Goal: Task Accomplishment & Management: Manage account settings

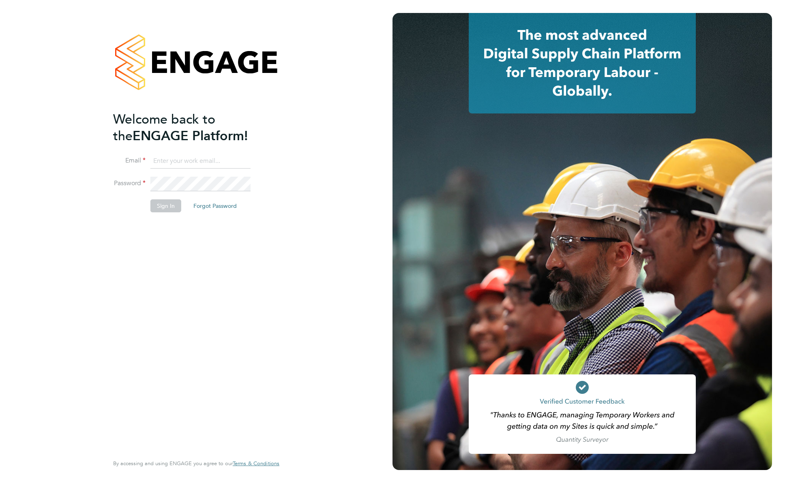
type input "[EMAIL_ADDRESS][DOMAIN_NAME]"
click at [167, 206] on button "Sign In" at bounding box center [165, 205] width 31 height 13
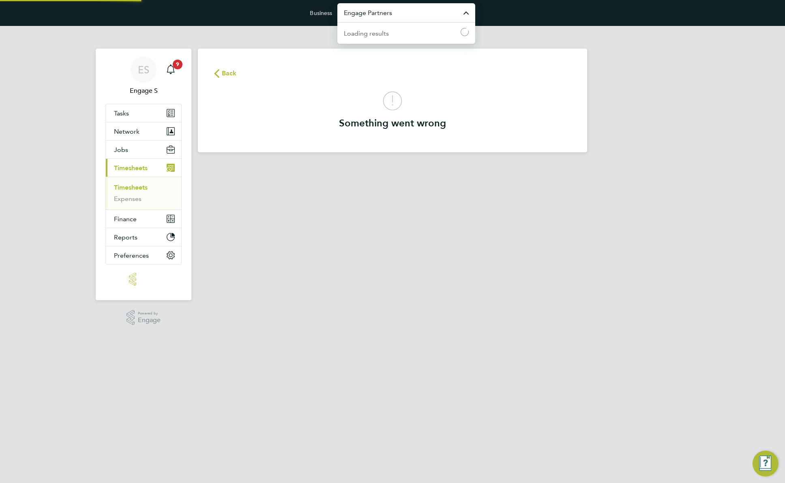
click at [397, 16] on input "Engage Partners" at bounding box center [406, 12] width 138 height 19
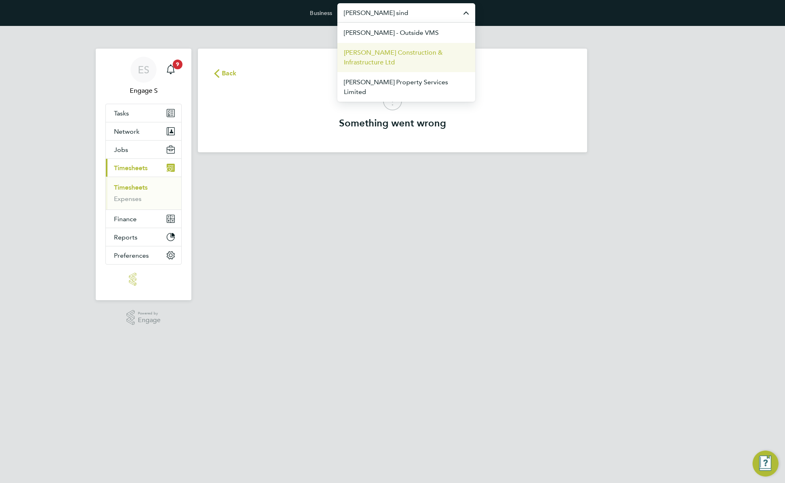
click at [394, 61] on span "Morgan Sindall Construction & Infrastructure Ltd" at bounding box center [406, 57] width 125 height 19
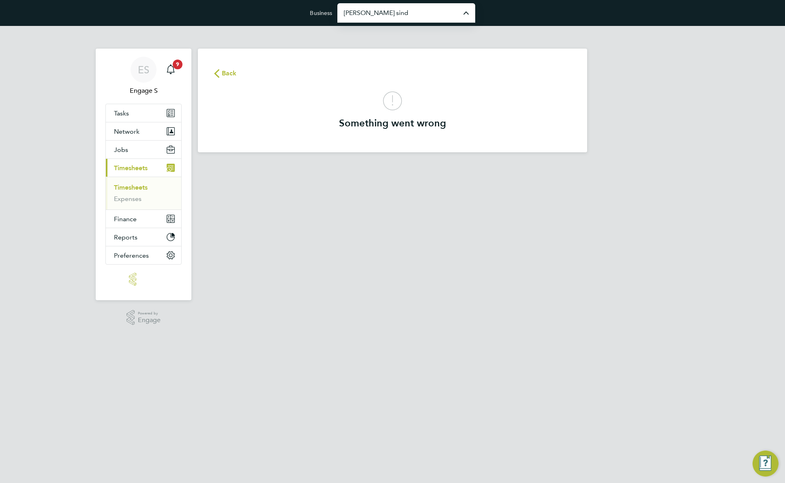
type input "Morgan Sindall Construction & Infrastructure Ltd"
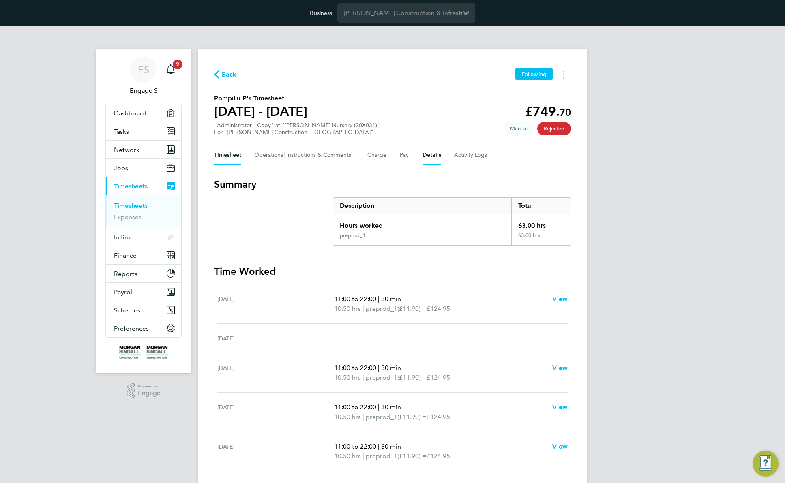
click at [435, 156] on button "Details" at bounding box center [431, 155] width 19 height 19
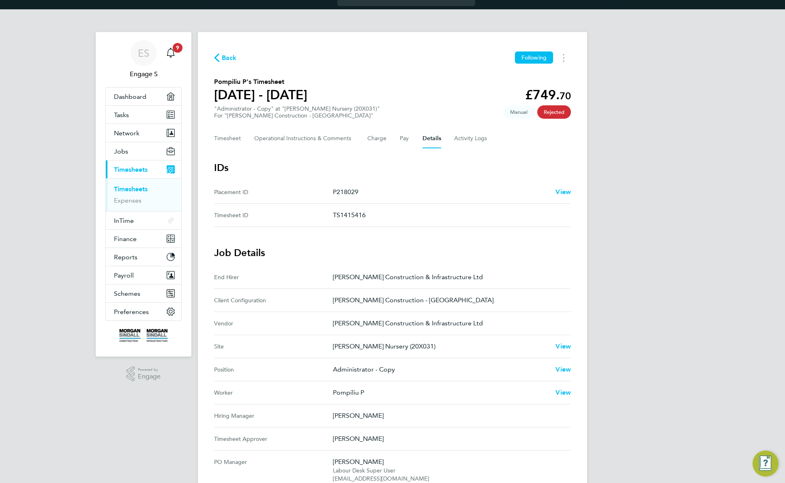
scroll to position [116, 0]
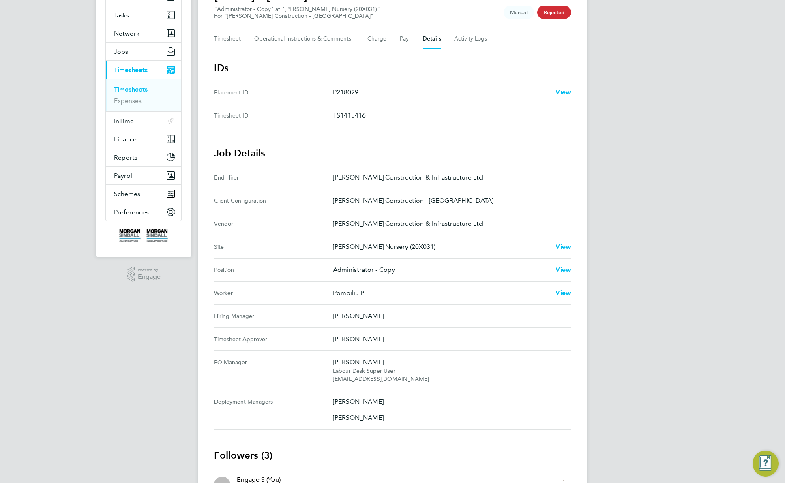
drag, startPoint x: 367, startPoint y: 315, endPoint x: 332, endPoint y: 313, distance: 34.9
click at [332, 313] on Manager "Hiring Manager Patrick J" at bounding box center [392, 316] width 357 height 23
copy Manager "[PERSON_NAME]"
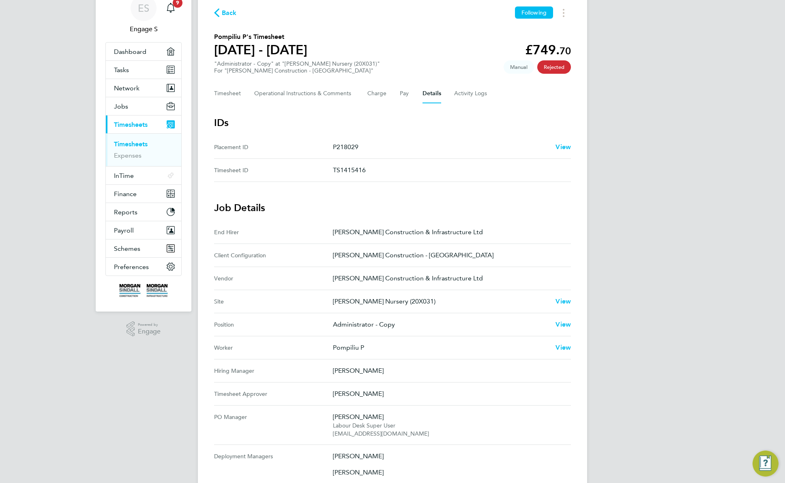
scroll to position [0, 0]
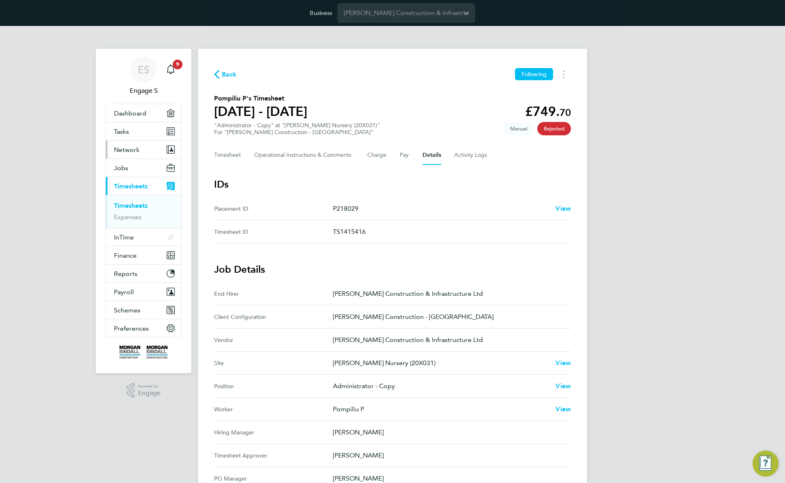
click at [131, 151] on span "Network" at bounding box center [127, 150] width 26 height 8
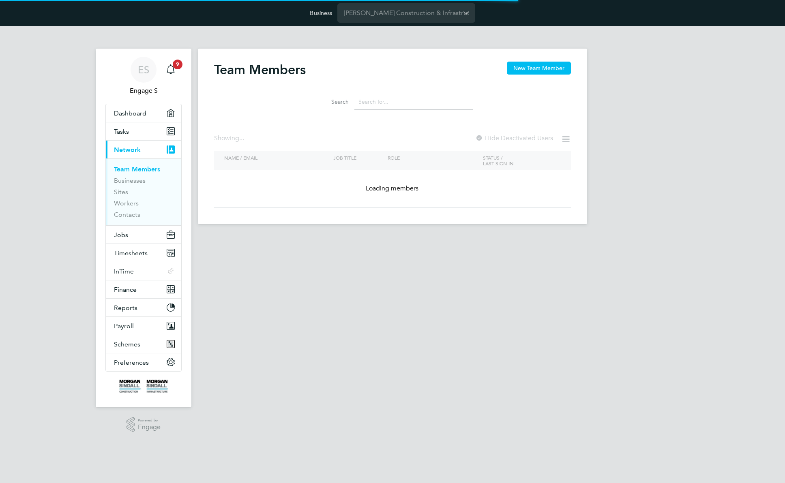
click at [369, 101] on input at bounding box center [413, 102] width 118 height 16
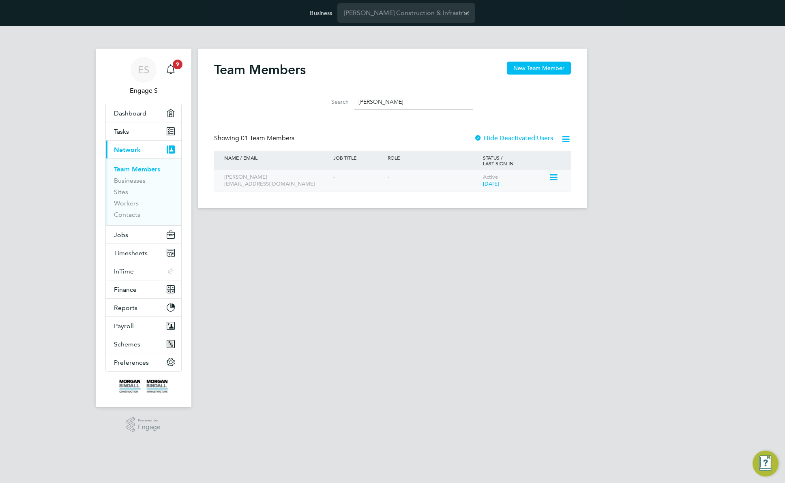
type input "[PERSON_NAME]"
click at [555, 180] on icon at bounding box center [553, 178] width 8 height 10
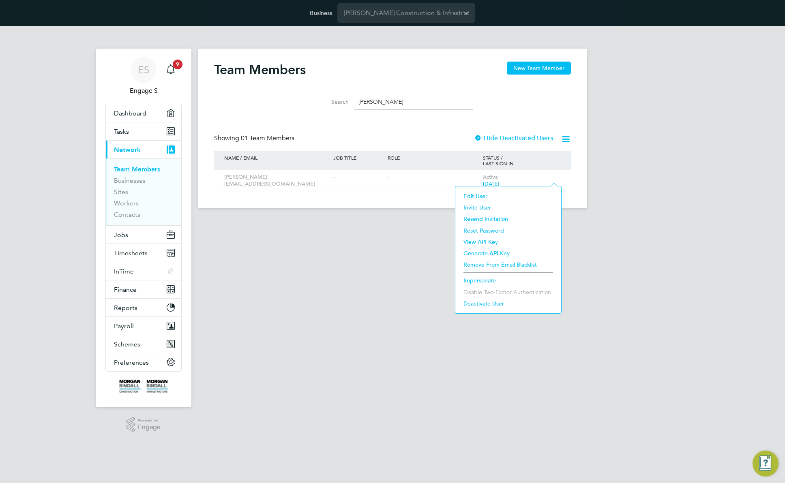
click at [482, 279] on li "Impersonate" at bounding box center [508, 280] width 98 height 11
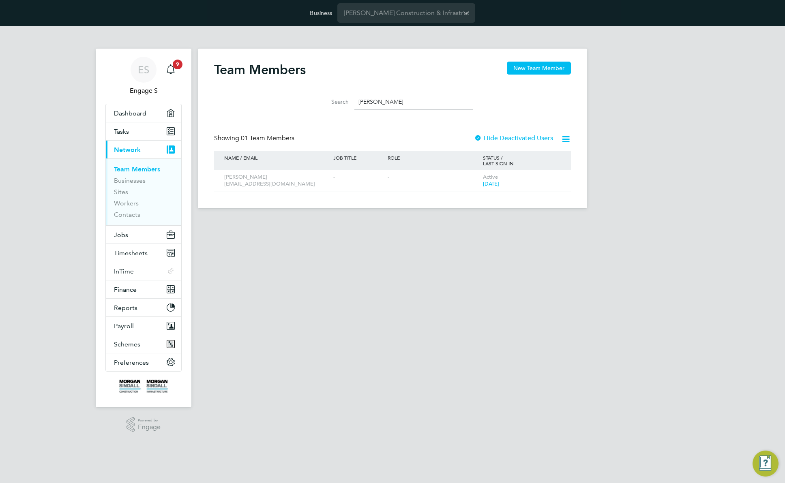
click at [401, 103] on input "Patrick J" at bounding box center [413, 102] width 118 height 16
click at [435, 107] on input at bounding box center [413, 102] width 118 height 16
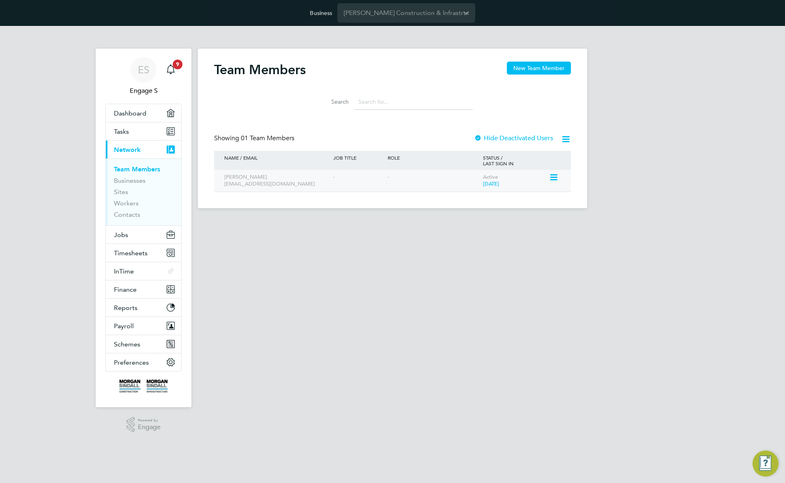
click at [435, 107] on input at bounding box center [413, 102] width 118 height 16
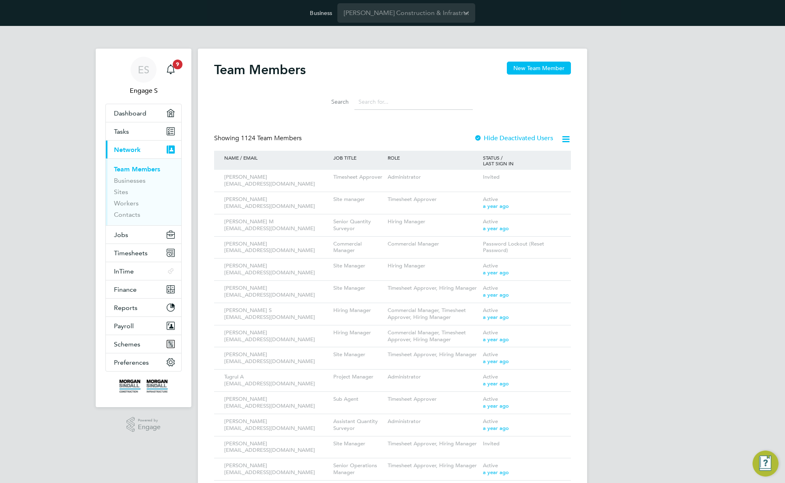
click at [498, 185] on div "Allan M 409780@testacc.com Timesheet Approver Administrator Invited" at bounding box center [392, 181] width 357 height 22
click at [372, 95] on input at bounding box center [413, 102] width 118 height 16
click at [376, 101] on input at bounding box center [413, 102] width 118 height 16
click at [555, 310] on icon at bounding box center [553, 311] width 8 height 10
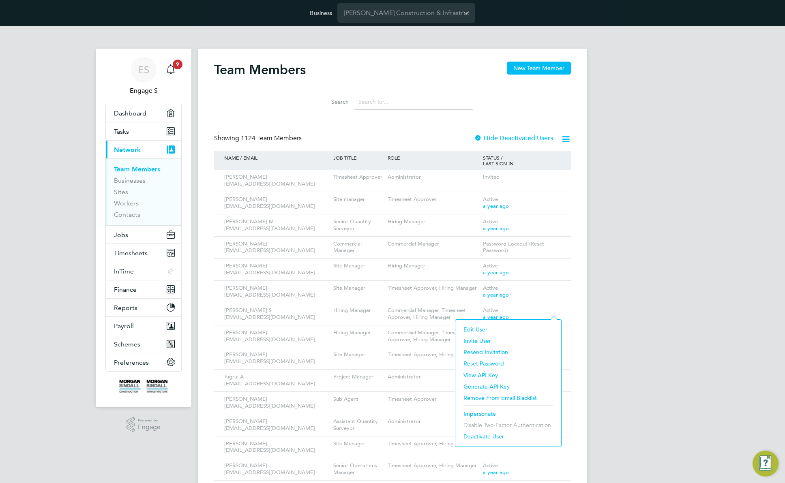
click at [478, 415] on li "Impersonate" at bounding box center [508, 413] width 98 height 11
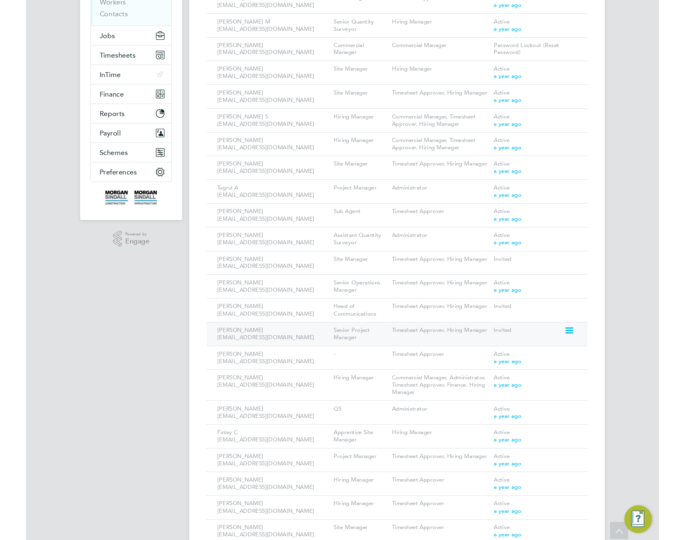
scroll to position [380, 0]
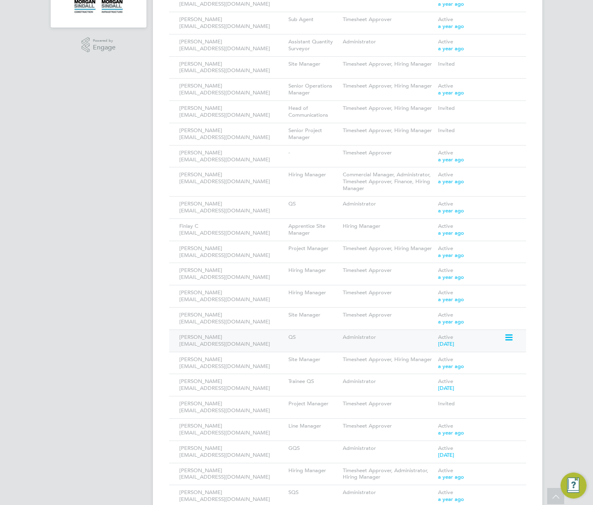
click at [505, 336] on icon at bounding box center [508, 338] width 8 height 10
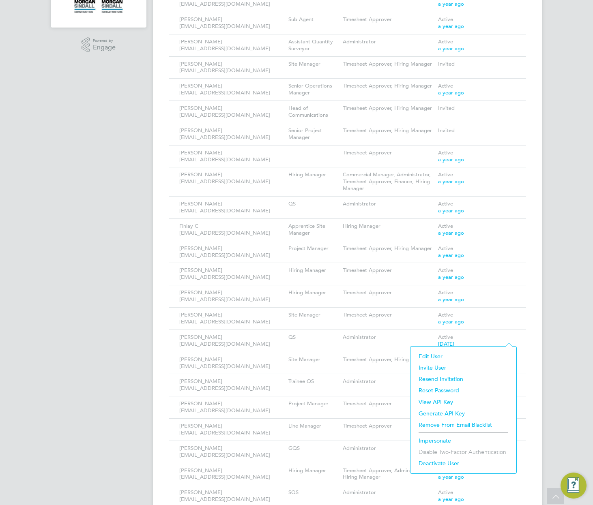
click at [428, 440] on li "Impersonate" at bounding box center [463, 440] width 98 height 11
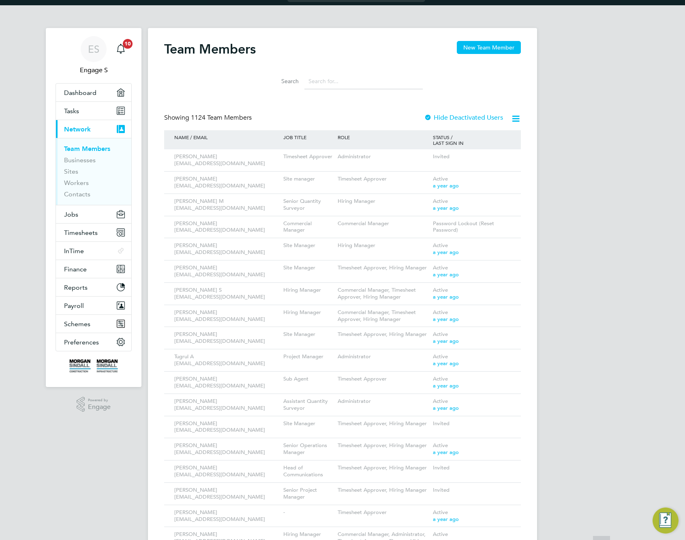
scroll to position [0, 0]
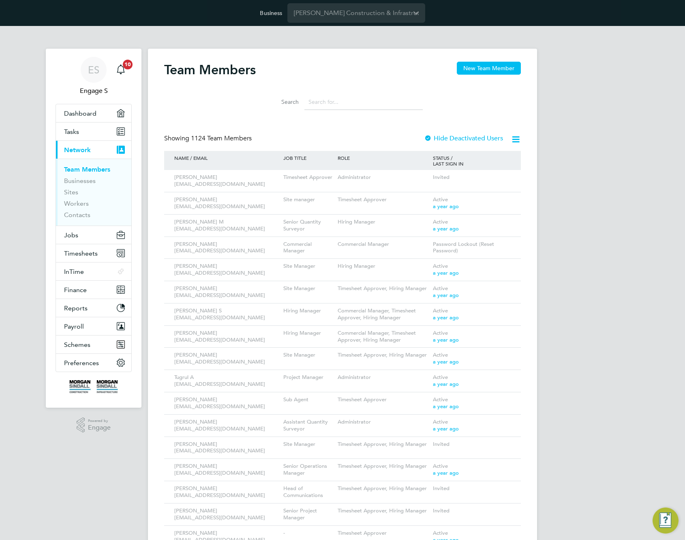
click at [342, 103] on input at bounding box center [364, 102] width 118 height 16
paste input "Ari K"
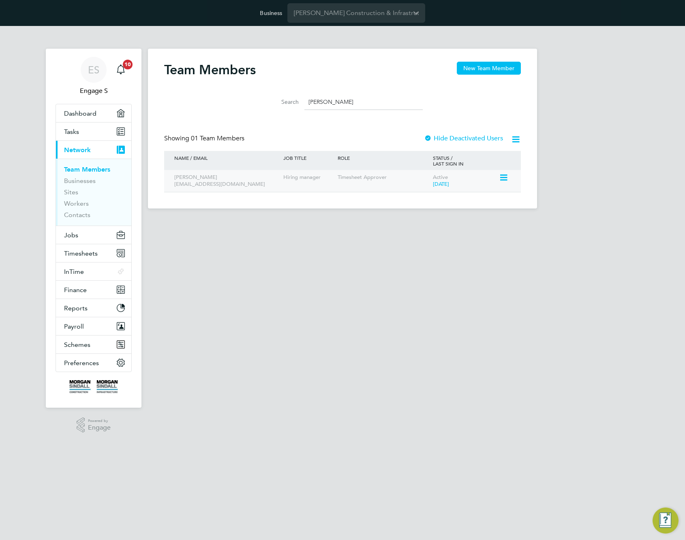
click at [506, 177] on icon at bounding box center [503, 178] width 8 height 10
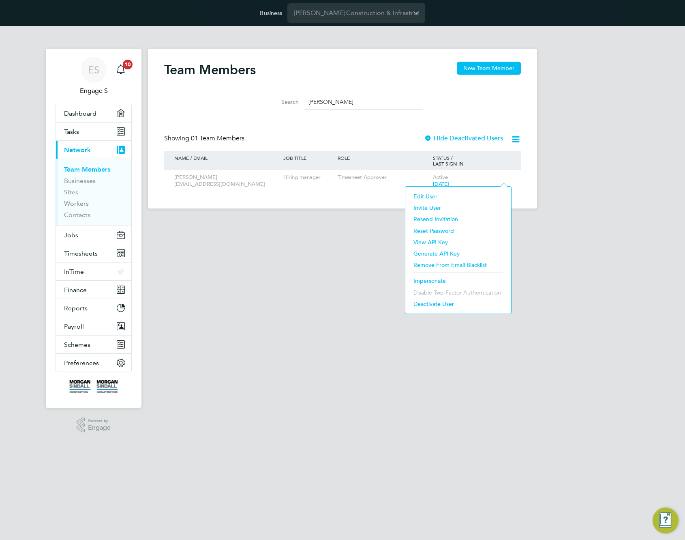
click at [435, 279] on li "Impersonate" at bounding box center [459, 280] width 98 height 11
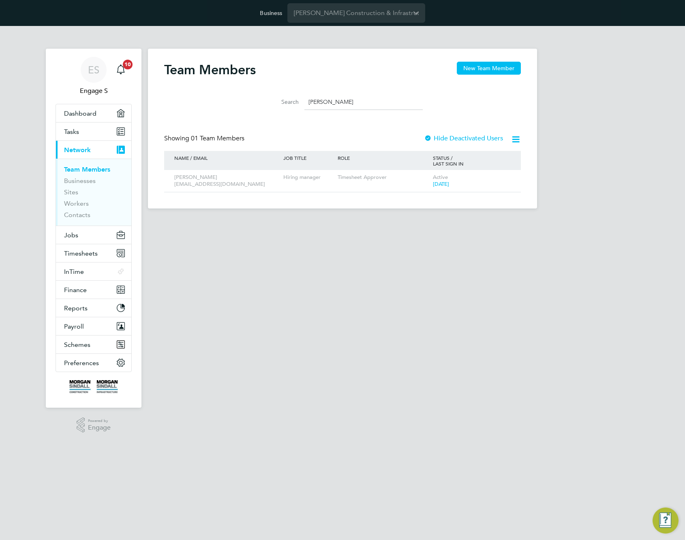
click at [321, 102] on input "Ari K" at bounding box center [364, 102] width 118 height 16
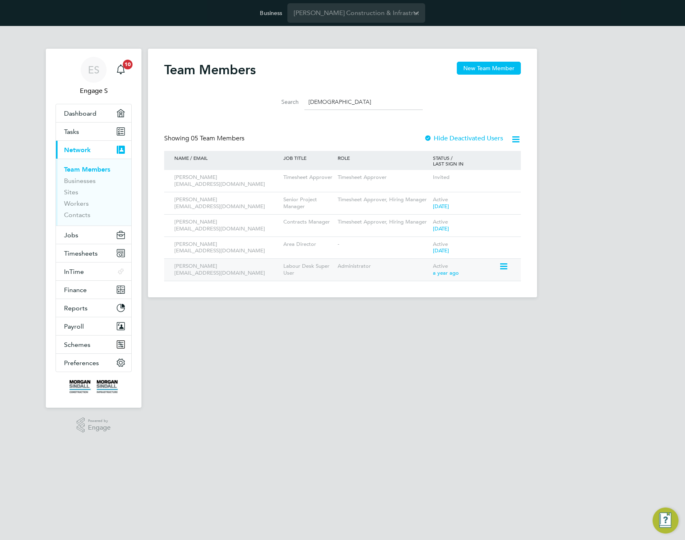
type input "shau"
click at [506, 265] on icon at bounding box center [503, 267] width 8 height 10
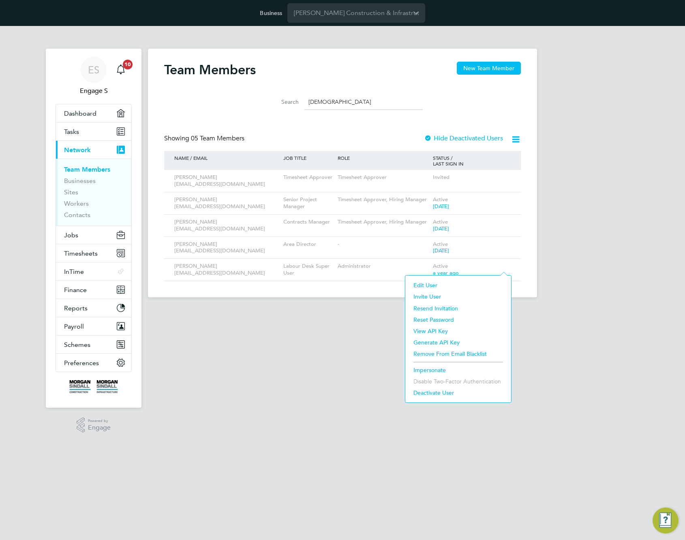
click at [436, 369] on li "Impersonate" at bounding box center [459, 369] width 98 height 11
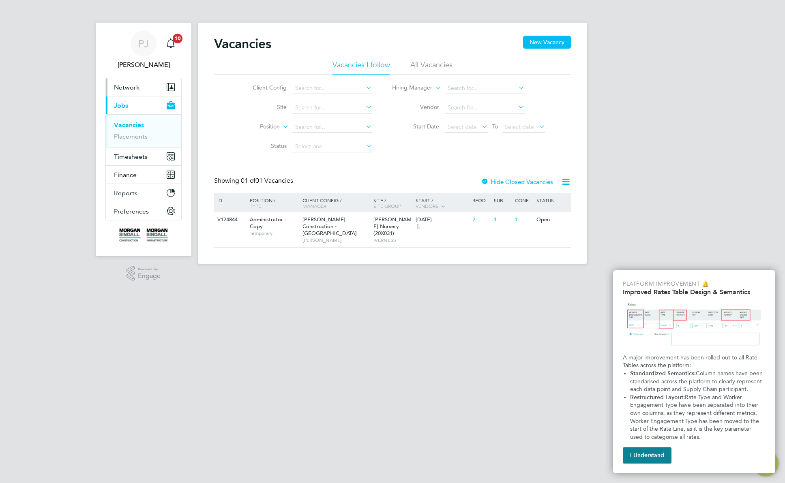
click at [142, 90] on button "Network" at bounding box center [143, 87] width 75 height 18
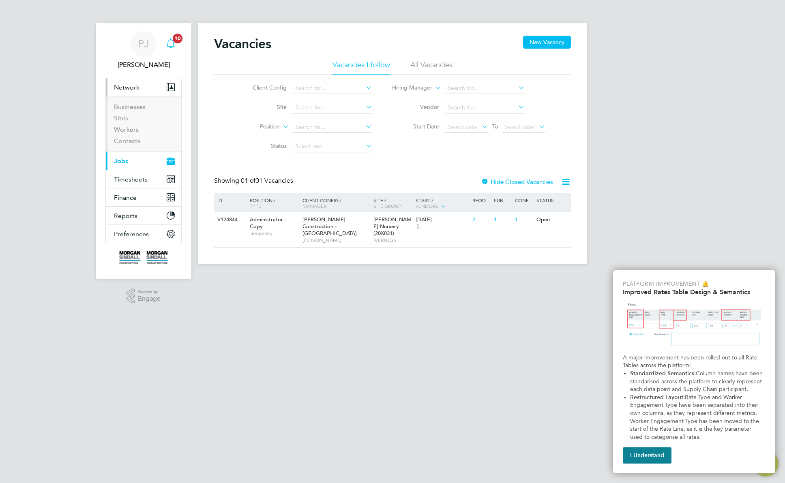
click at [172, 45] on icon "Main navigation" at bounding box center [171, 44] width 10 height 10
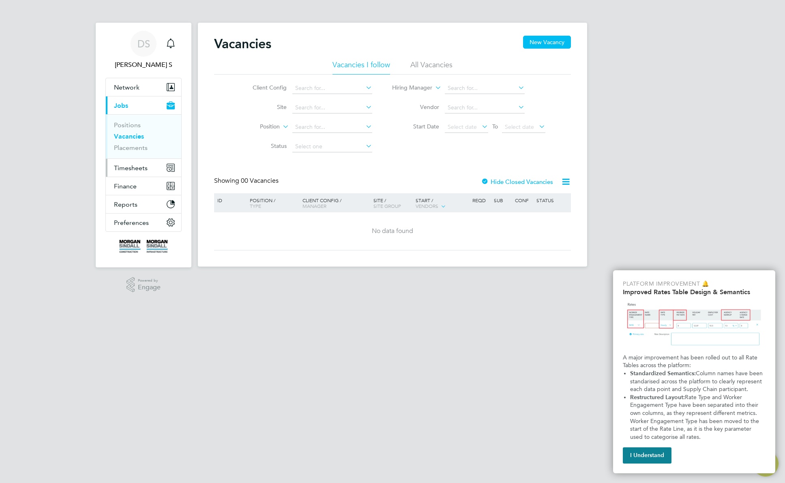
click at [140, 169] on span "Timesheets" at bounding box center [131, 168] width 34 height 8
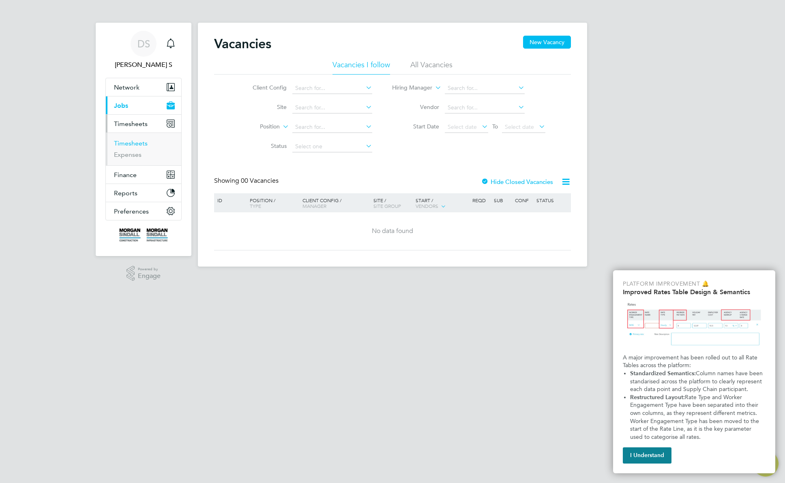
click at [124, 143] on link "Timesheets" at bounding box center [131, 143] width 34 height 8
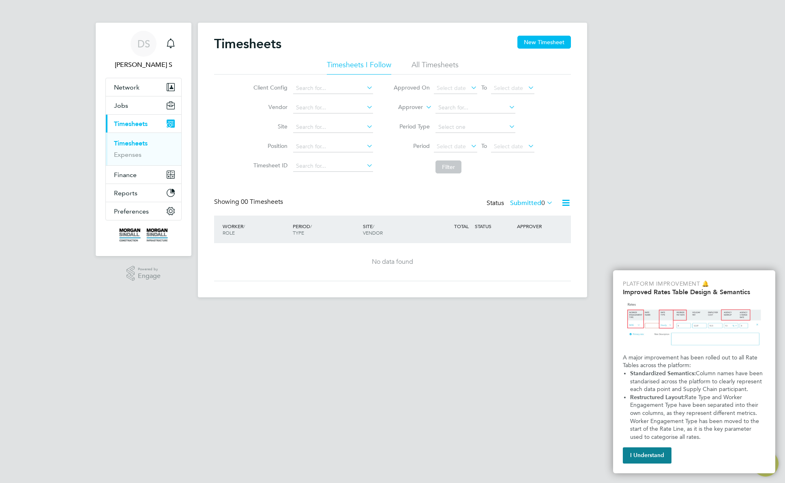
click at [435, 63] on li "All Timesheets" at bounding box center [435, 67] width 47 height 15
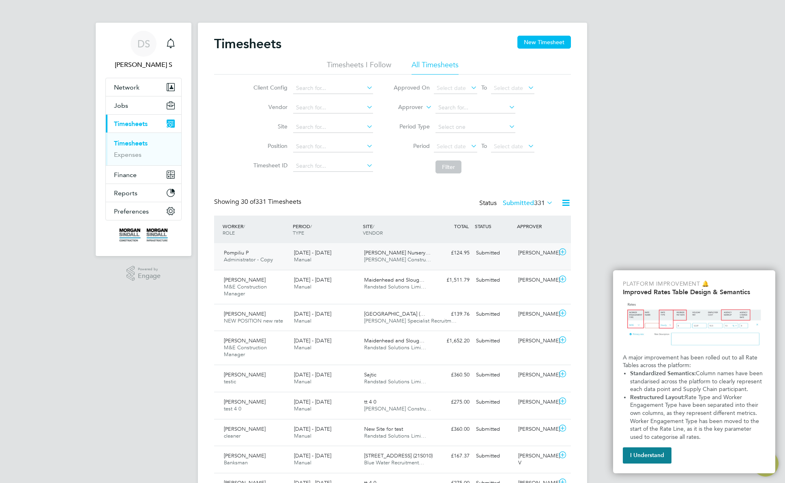
click at [467, 259] on div "£124.95 Submitted" at bounding box center [452, 253] width 42 height 13
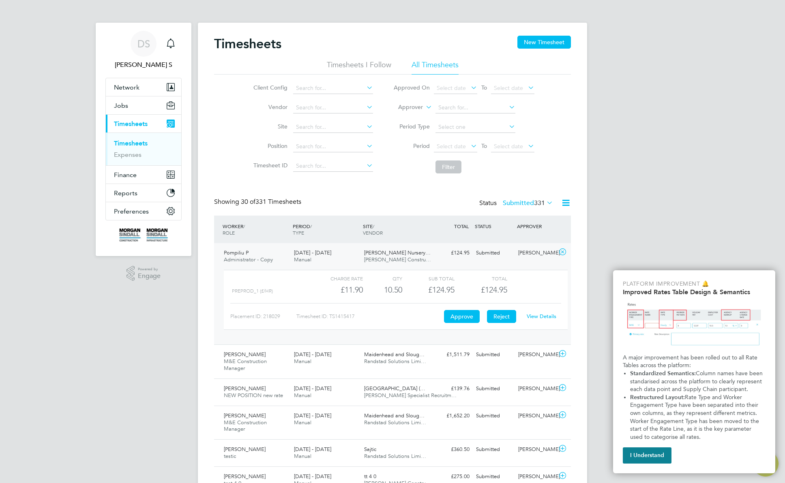
click at [498, 319] on button "Reject" at bounding box center [501, 316] width 29 height 13
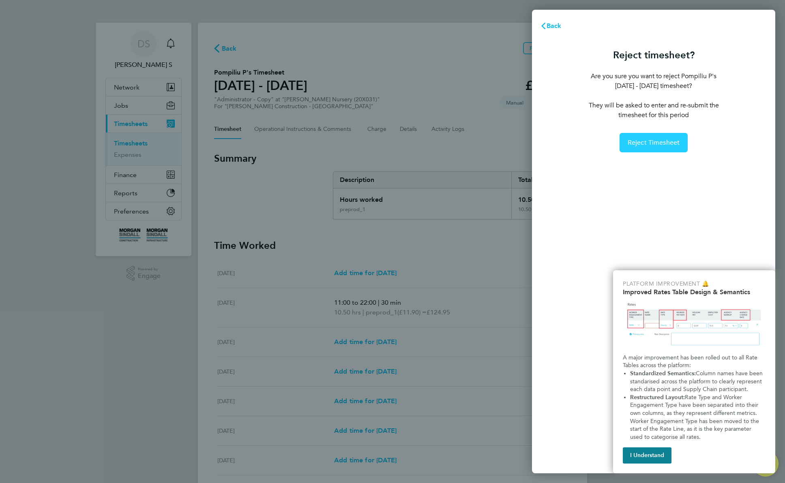
click at [631, 146] on span "Reject Timesheet" at bounding box center [654, 143] width 52 height 8
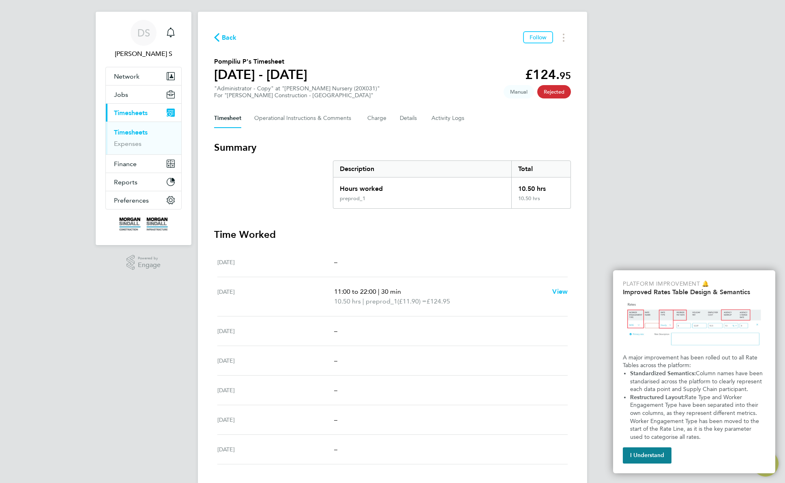
scroll to position [25, 0]
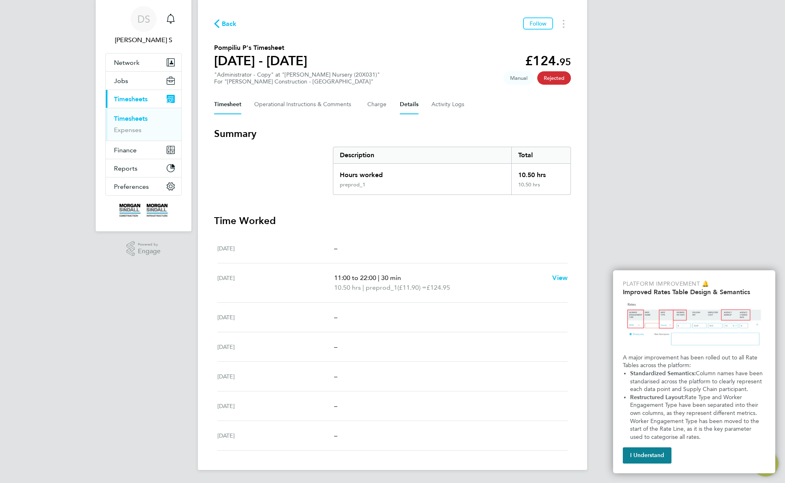
click at [412, 107] on button "Details" at bounding box center [409, 104] width 19 height 19
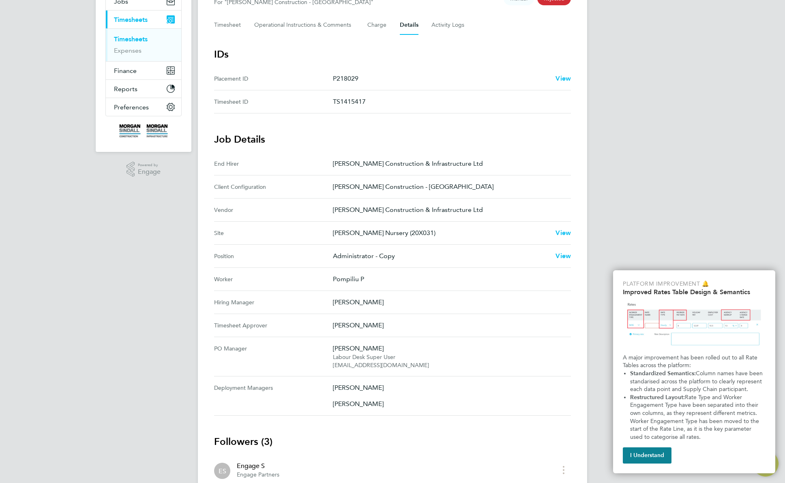
scroll to position [114, 0]
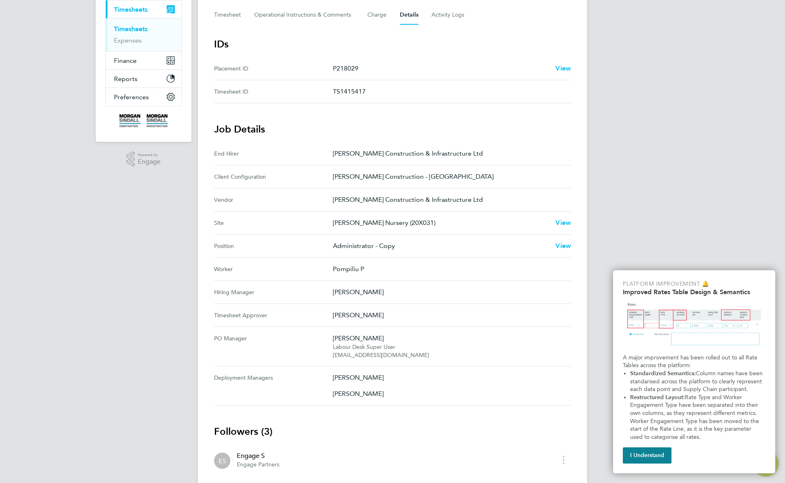
click at [354, 382] on div "[PERSON_NAME]" at bounding box center [358, 378] width 51 height 10
click at [377, 406] on app-timesheet-details "IDs Placement ID P218029 View Timesheet ID TS1415417 Job Details End Hirer [PER…" at bounding box center [392, 299] width 357 height 522
click at [770, 183] on div "DS [PERSON_NAME] S Notifications Applications: Network Sites Jobs Positions Vac…" at bounding box center [392, 239] width 785 height 707
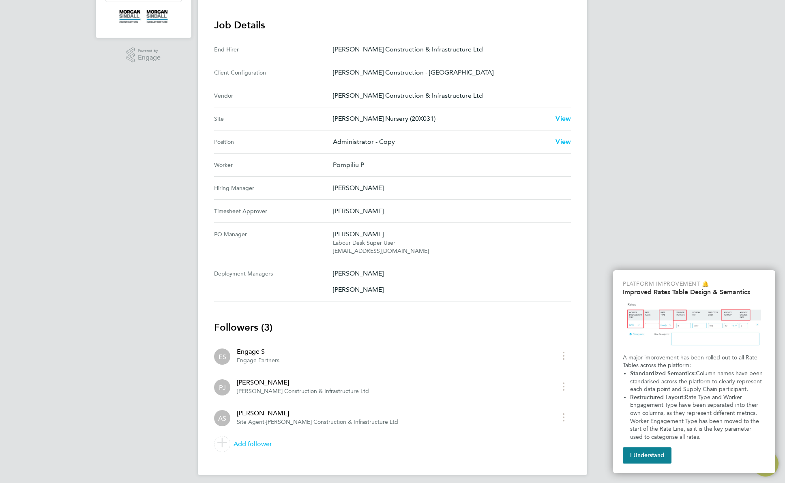
scroll to position [223, 0]
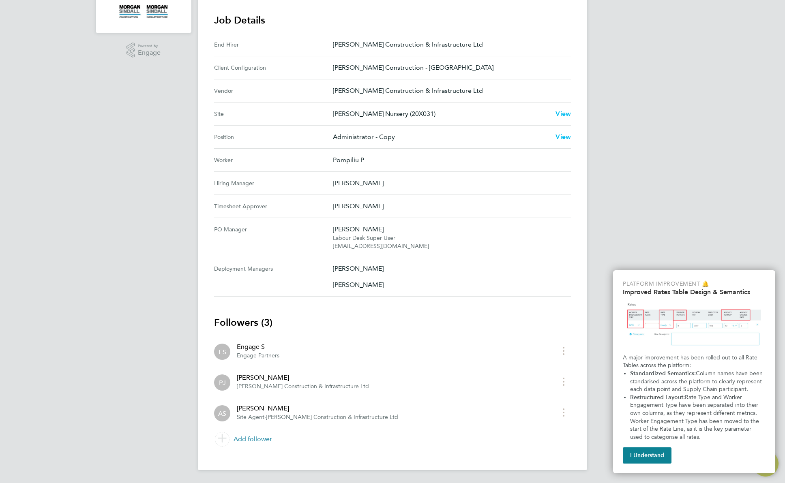
click at [262, 438] on link "Add follower" at bounding box center [392, 439] width 357 height 23
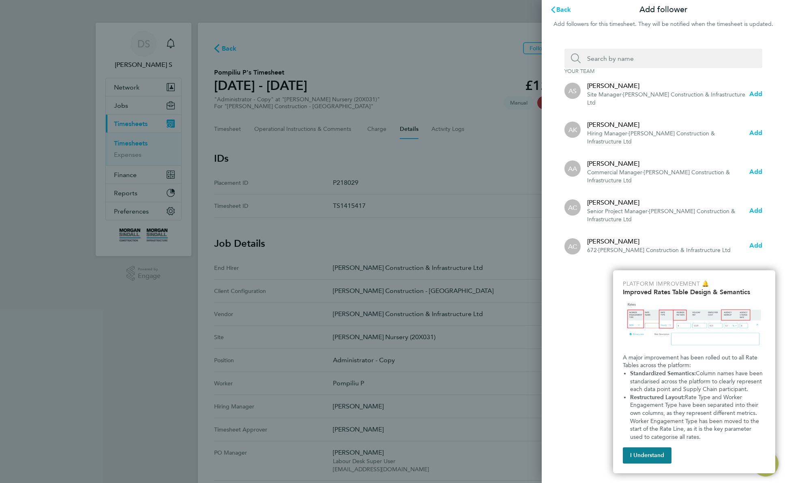
click at [628, 58] on input "Search team member by name:" at bounding box center [667, 58] width 172 height 19
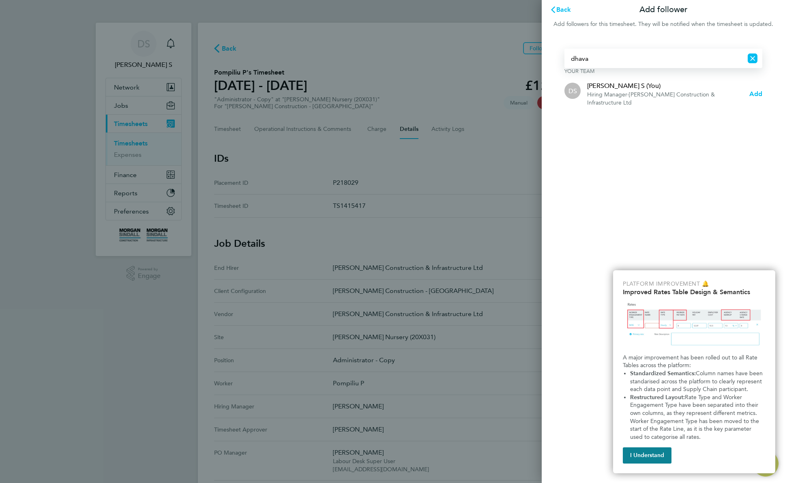
type input "dhava"
click at [644, 93] on span "Morgan Sindall Construction & Infrastructure Ltd" at bounding box center [651, 98] width 128 height 15
click at [757, 92] on span "Add" at bounding box center [755, 94] width 13 height 8
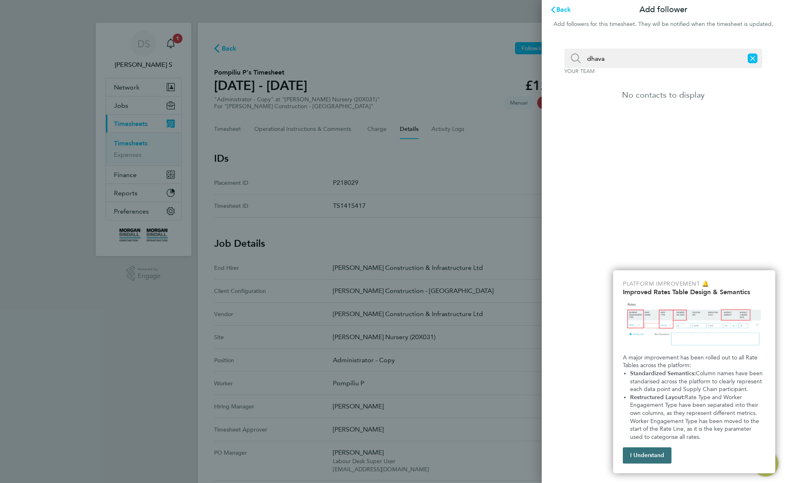
click at [656, 458] on button "I Understand" at bounding box center [647, 456] width 49 height 16
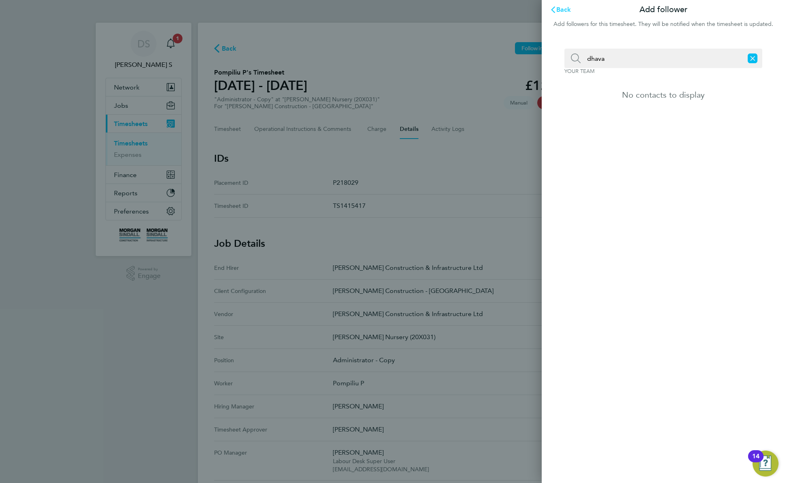
click at [559, 9] on span "Back" at bounding box center [563, 10] width 15 height 8
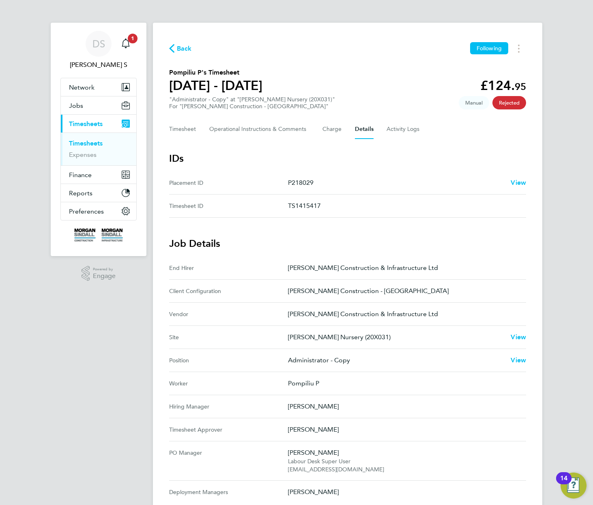
click at [299, 427] on p "Adam S" at bounding box center [404, 430] width 232 height 10
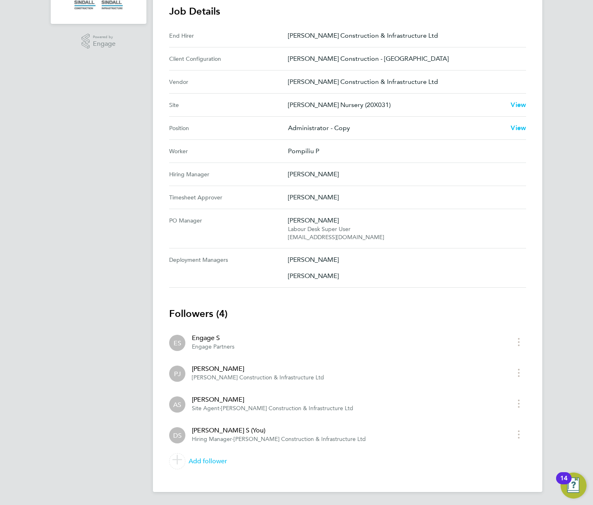
click at [200, 399] on div "Adam S" at bounding box center [272, 400] width 161 height 10
copy div "Adam S"
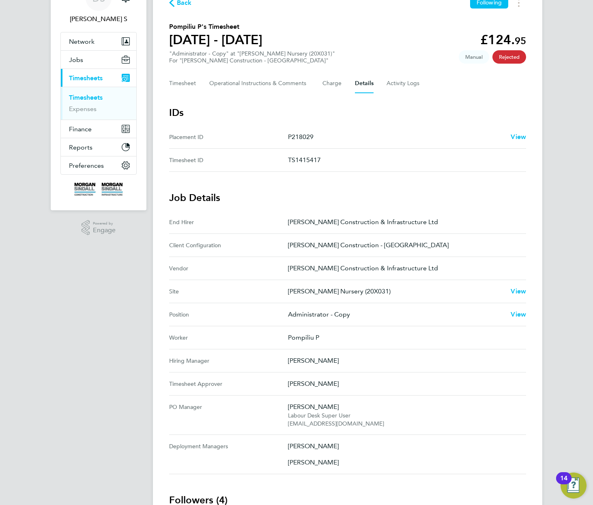
scroll to position [0, 0]
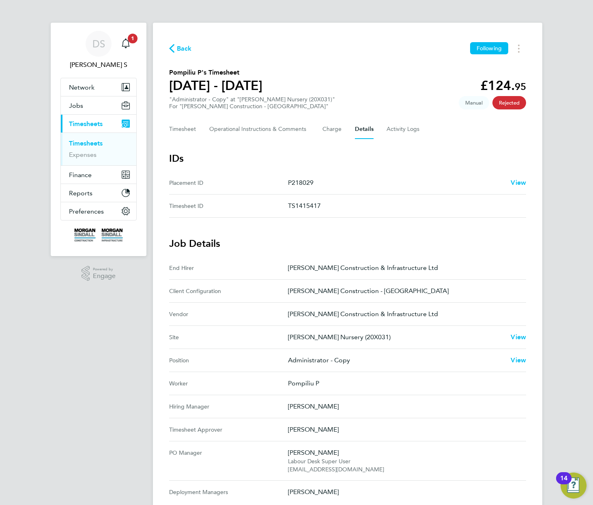
click at [172, 47] on icon "button" at bounding box center [171, 48] width 5 height 9
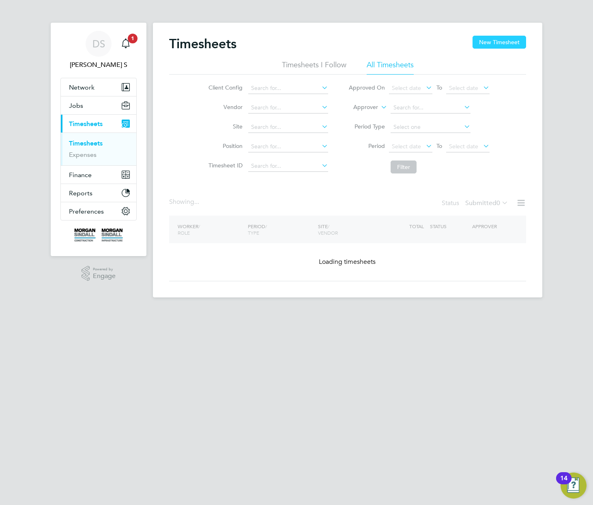
click at [507, 42] on button "New Timesheet" at bounding box center [499, 42] width 54 height 13
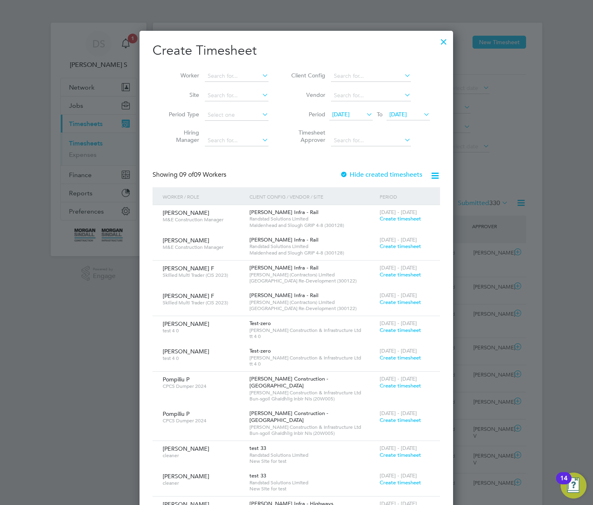
click at [444, 41] on div at bounding box center [443, 39] width 15 height 15
click at [442, 43] on div at bounding box center [443, 39] width 15 height 15
click at [458, 23] on div at bounding box center [296, 252] width 593 height 505
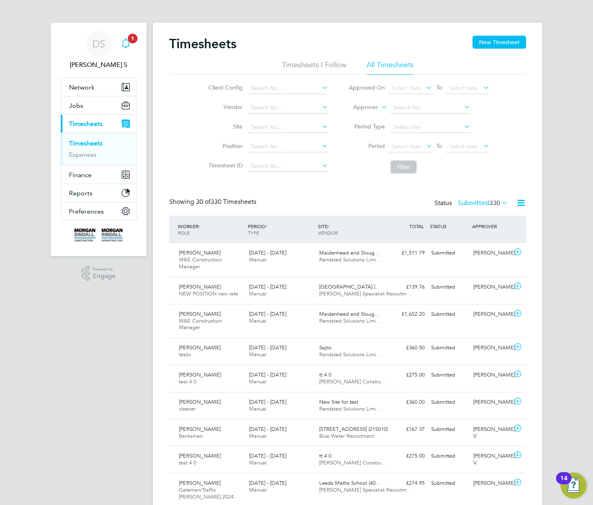
click at [125, 45] on icon "Main navigation" at bounding box center [126, 44] width 10 height 10
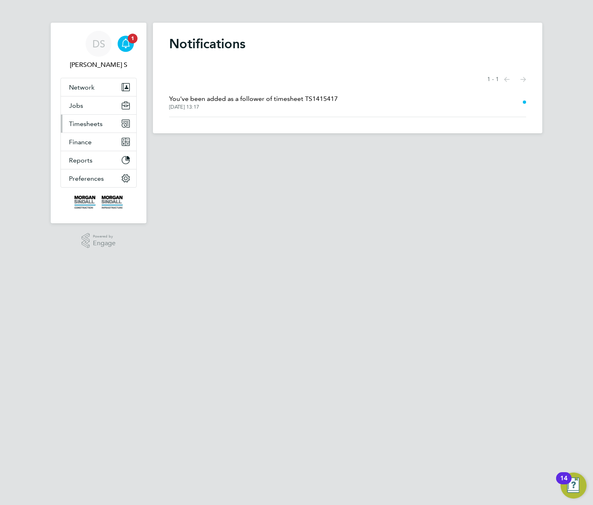
click at [86, 122] on span "Timesheets" at bounding box center [86, 124] width 34 height 8
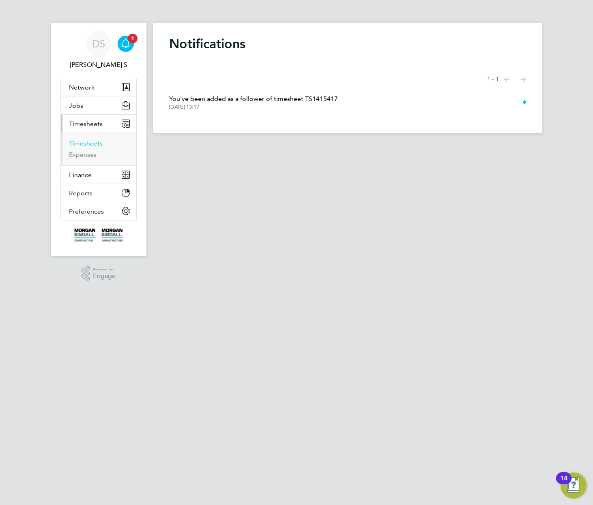
click at [88, 143] on link "Timesheets" at bounding box center [86, 143] width 34 height 8
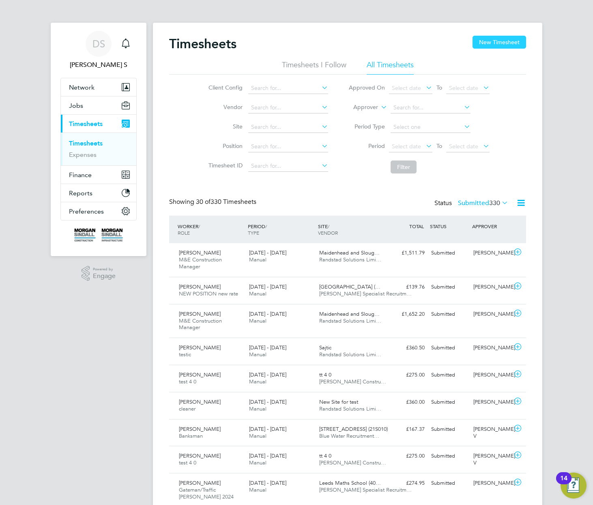
click at [503, 41] on button "New Timesheet" at bounding box center [499, 42] width 54 height 13
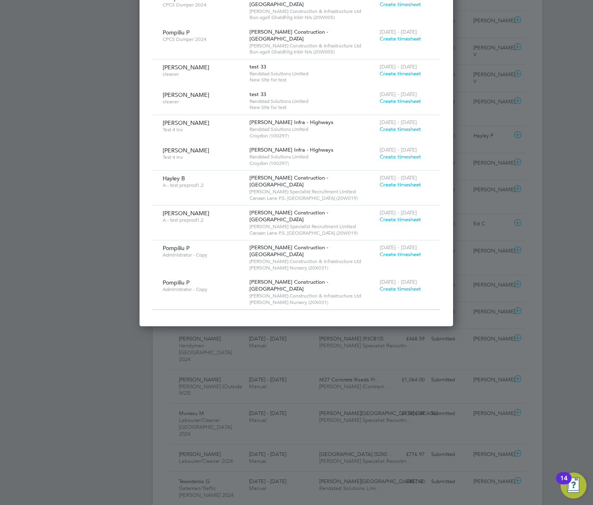
click at [399, 251] on span "Create timesheet" at bounding box center [400, 254] width 41 height 7
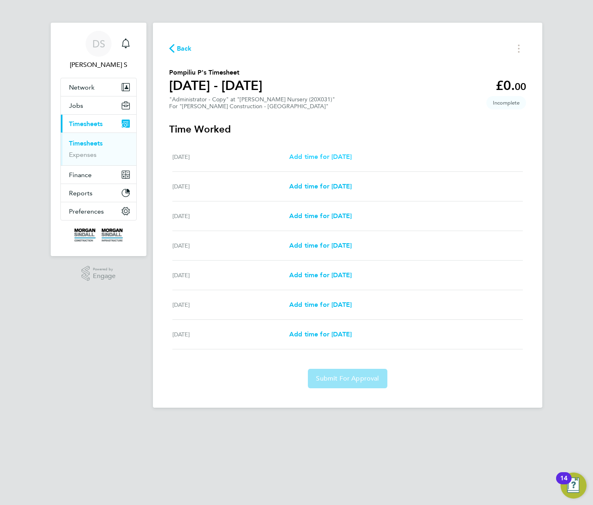
click at [348, 156] on span "Add time for Sat 09 Aug" at bounding box center [320, 157] width 62 height 8
select select "30"
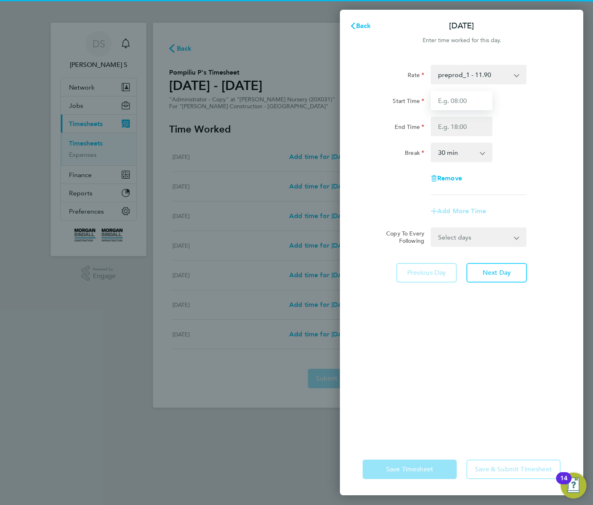
click at [469, 100] on input "Start Time" at bounding box center [462, 100] width 62 height 19
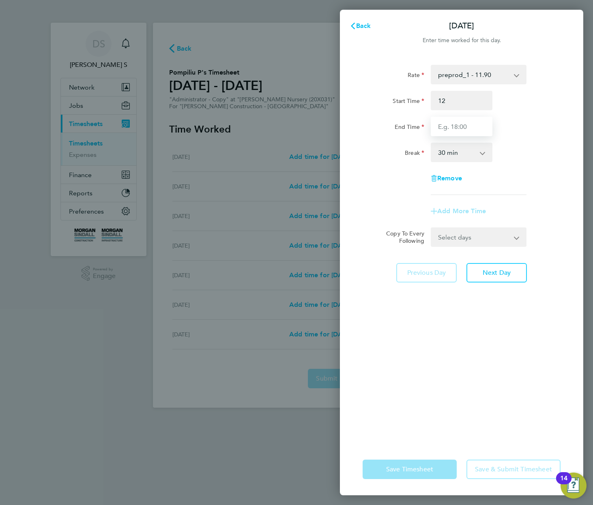
type input "12:00"
click at [447, 128] on input "End Time" at bounding box center [462, 126] width 62 height 19
type input "17:00"
click at [531, 206] on app-timesheet-line-form-group "Rate preprod_1 - 11.90 Start Time 12:00 End Time 17:00 Break 0 min 15 min 30 mi…" at bounding box center [461, 143] width 198 height 156
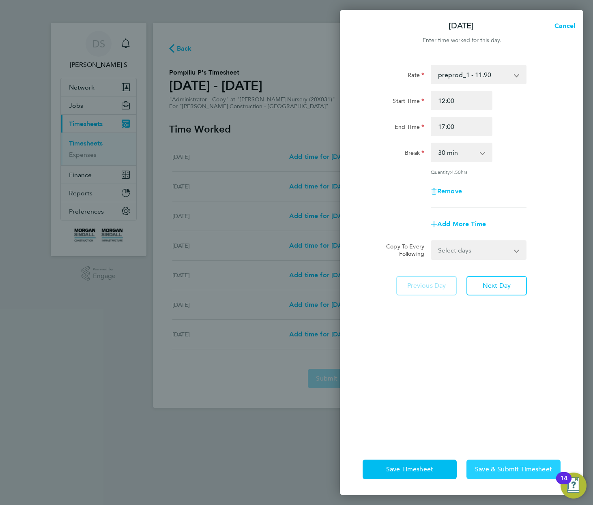
click at [532, 466] on span "Save & Submit Timesheet" at bounding box center [513, 469] width 77 height 8
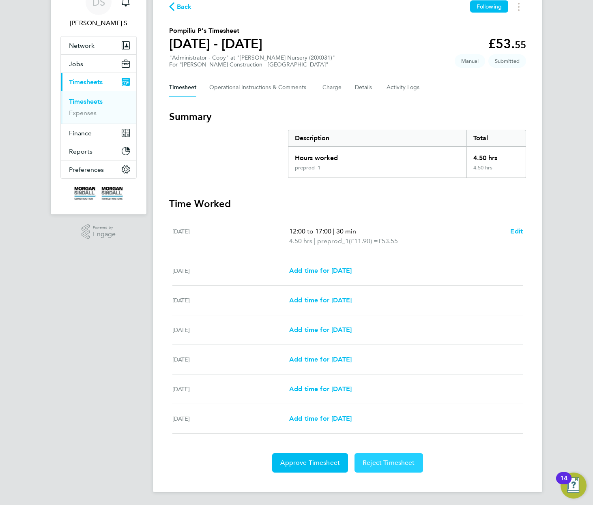
drag, startPoint x: 405, startPoint y: 465, endPoint x: 402, endPoint y: 471, distance: 5.8
click at [404, 467] on span "Reject Timesheet" at bounding box center [388, 463] width 52 height 8
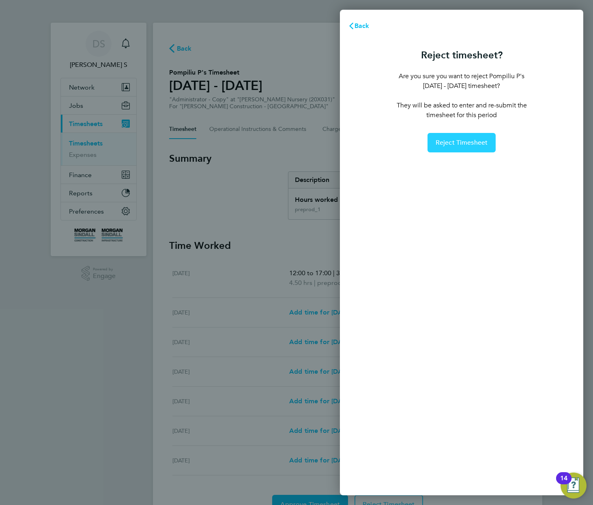
click at [468, 143] on span "Reject Timesheet" at bounding box center [461, 143] width 52 height 8
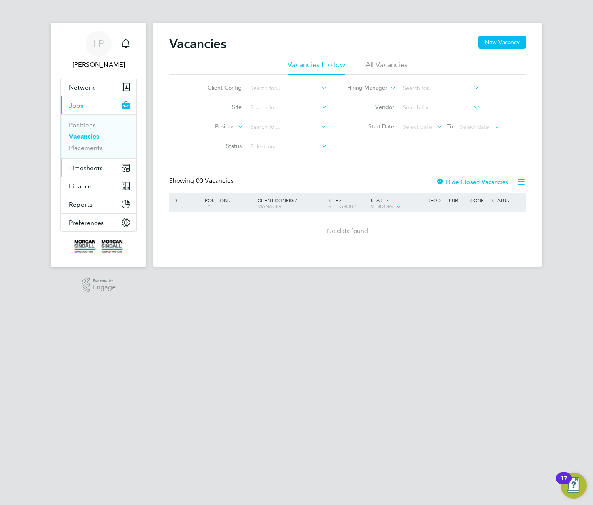
click at [94, 168] on span "Timesheets" at bounding box center [86, 168] width 34 height 8
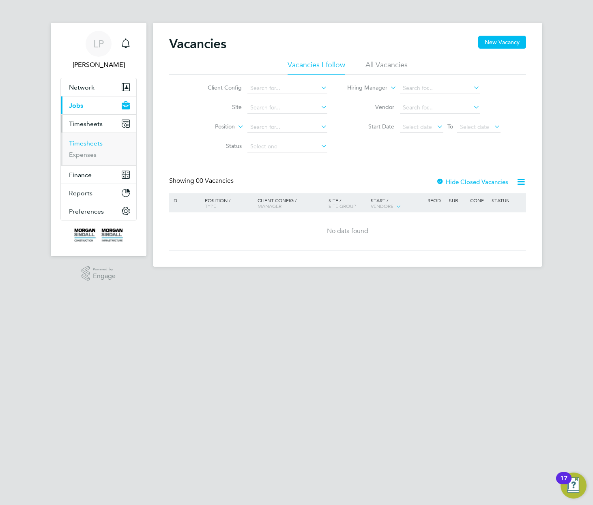
click at [84, 147] on link "Timesheets" at bounding box center [86, 143] width 34 height 8
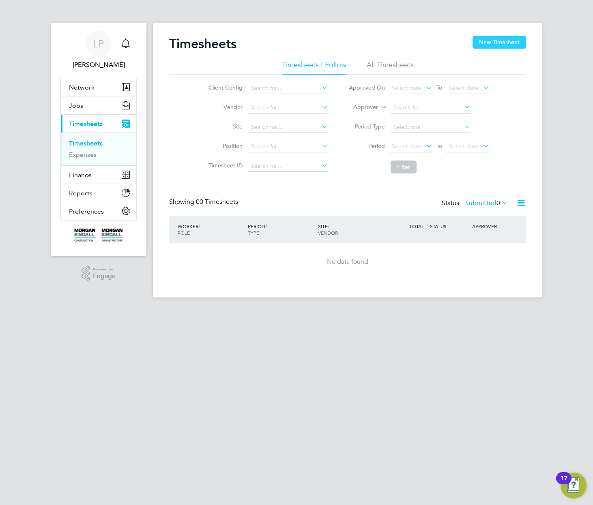
click at [498, 39] on button "New Timesheet" at bounding box center [499, 42] width 54 height 13
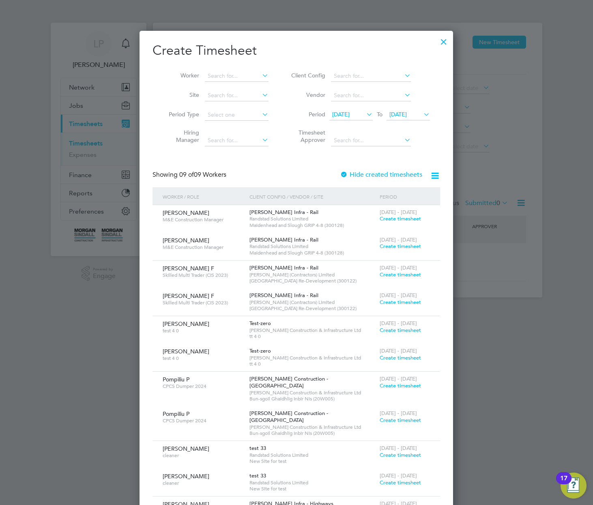
scroll to position [161, 0]
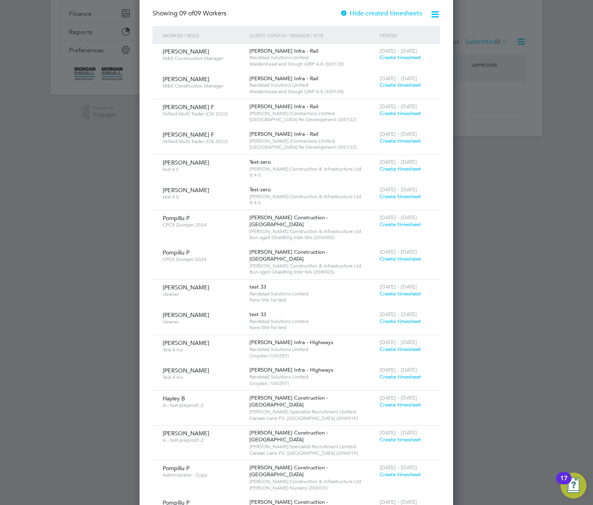
click at [401, 471] on span "Create timesheet" at bounding box center [400, 474] width 41 height 7
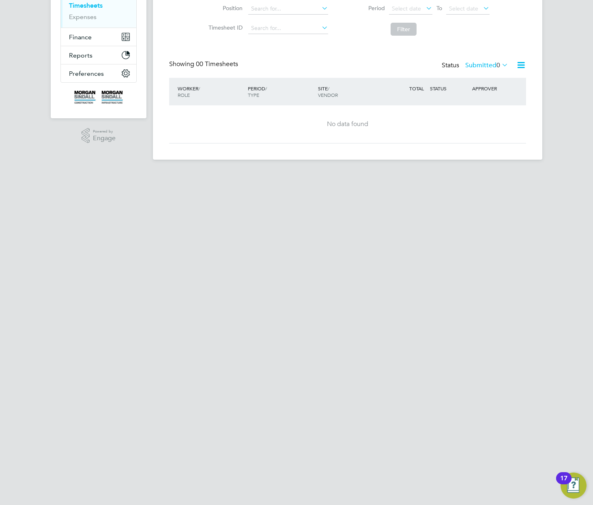
scroll to position [0, 0]
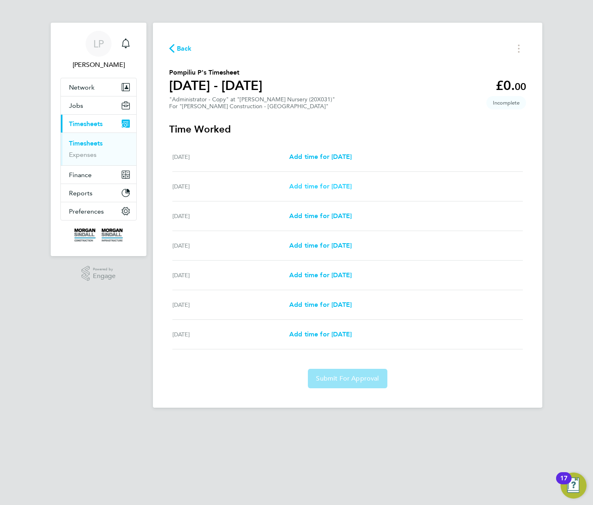
click at [352, 187] on span "Add time for Sun 10 Aug" at bounding box center [320, 186] width 62 height 8
select select "30"
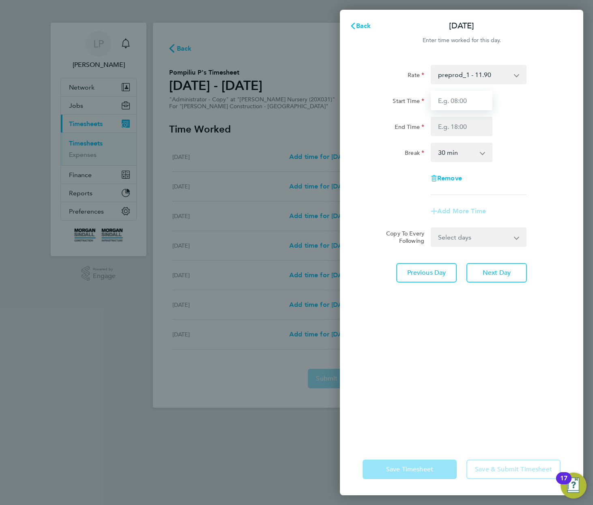
click at [483, 98] on input "Start Time" at bounding box center [462, 100] width 62 height 19
type input "11:00"
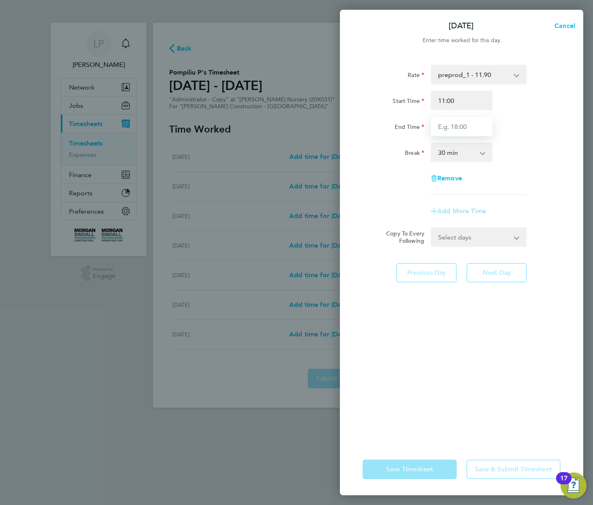
click at [454, 128] on input "End Time" at bounding box center [462, 126] width 62 height 19
type input "22:00"
click at [506, 466] on app-form-button "Save & Submit Timesheet" at bounding box center [510, 469] width 99 height 19
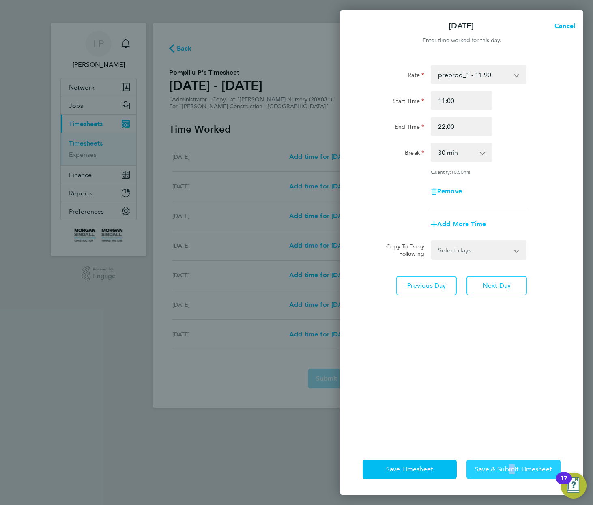
click at [504, 468] on span "Save & Submit Timesheet" at bounding box center [513, 469] width 77 height 8
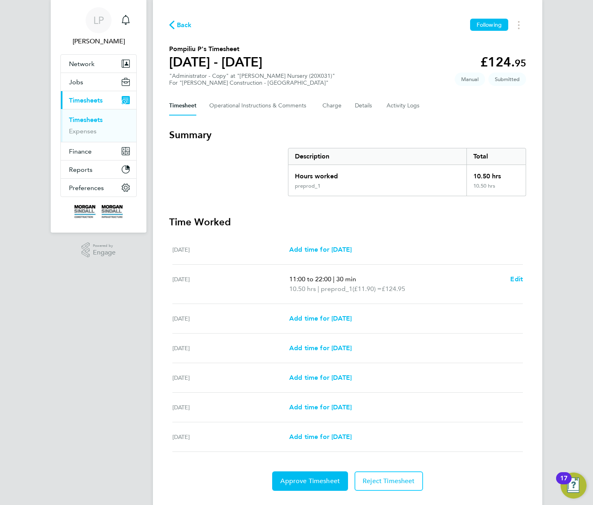
scroll to position [42, 0]
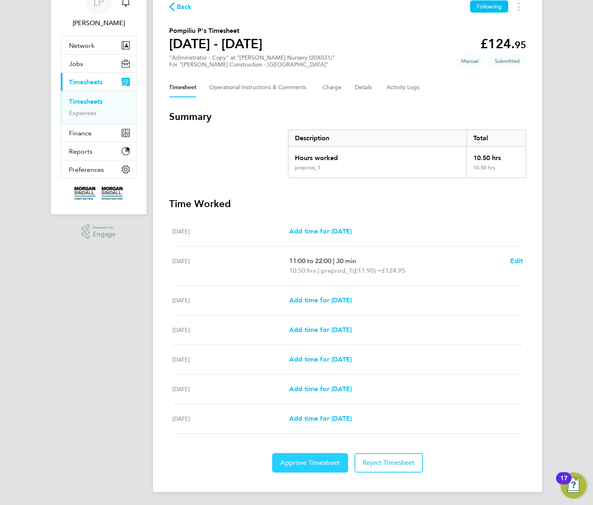
click at [315, 463] on span "Approve Timesheet" at bounding box center [310, 463] width 60 height 8
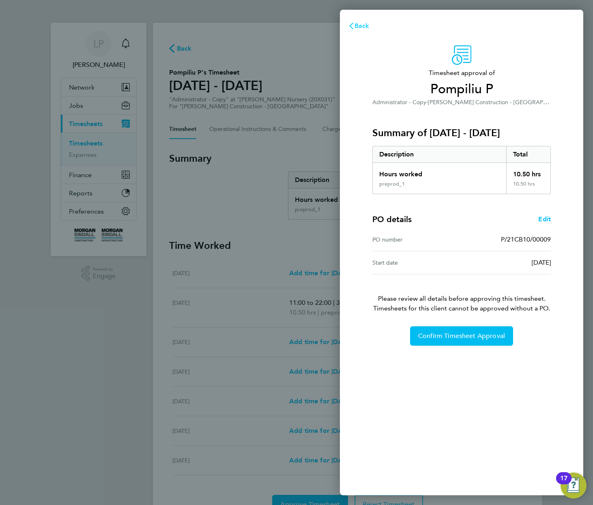
click at [358, 26] on span "Back" at bounding box center [361, 26] width 15 height 8
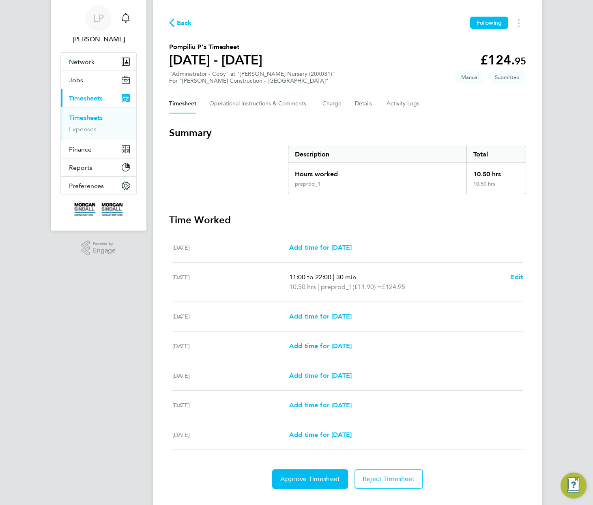
scroll to position [42, 0]
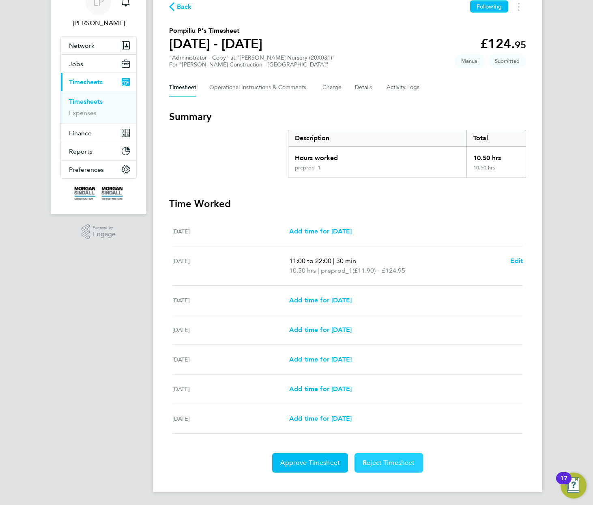
click at [395, 462] on span "Reject Timesheet" at bounding box center [388, 463] width 52 height 8
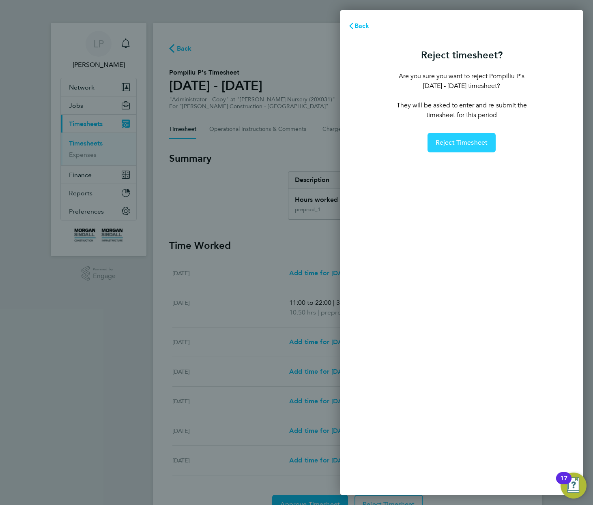
click at [454, 144] on span "Reject Timesheet" at bounding box center [461, 143] width 52 height 8
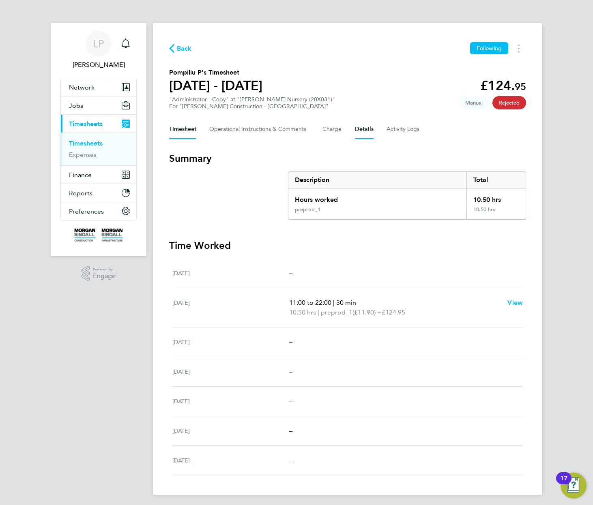
click at [367, 131] on button "Details" at bounding box center [364, 129] width 19 height 19
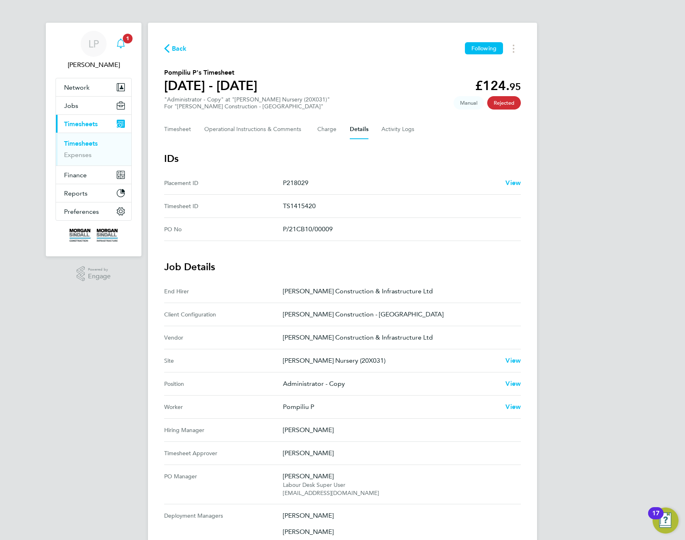
click at [123, 42] on icon "Main navigation" at bounding box center [121, 44] width 10 height 10
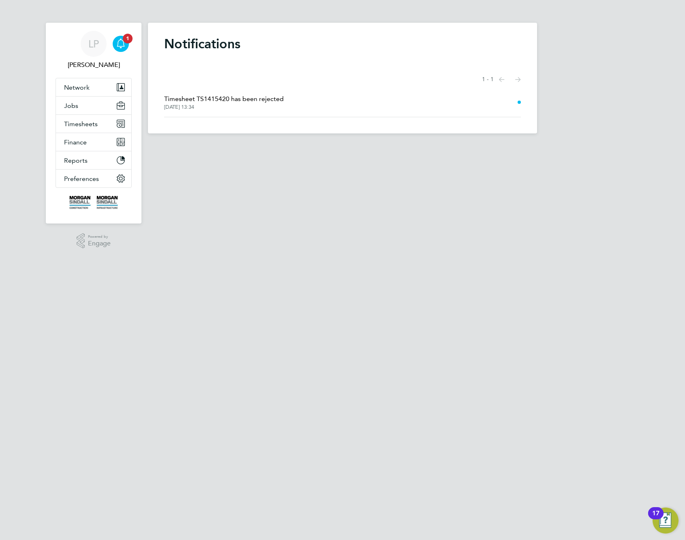
click at [250, 101] on span "Timesheet TS1415420 has been rejected" at bounding box center [224, 99] width 120 height 10
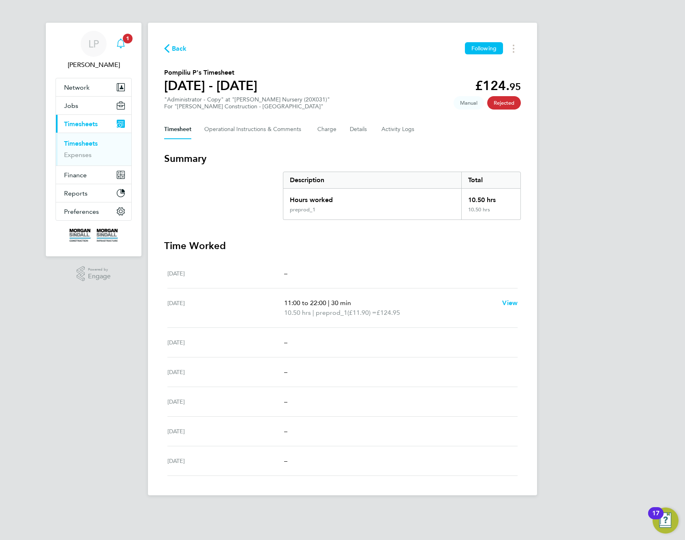
click at [119, 41] on icon "Main navigation" at bounding box center [121, 44] width 10 height 10
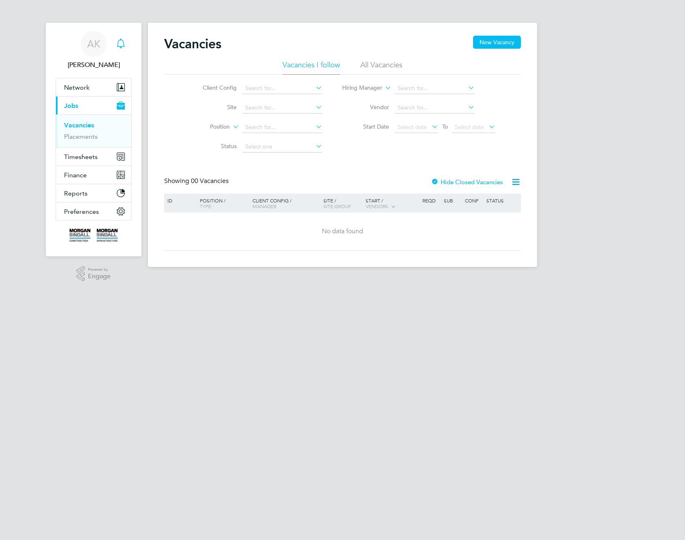
click at [119, 43] on icon "Main navigation" at bounding box center [121, 44] width 10 height 10
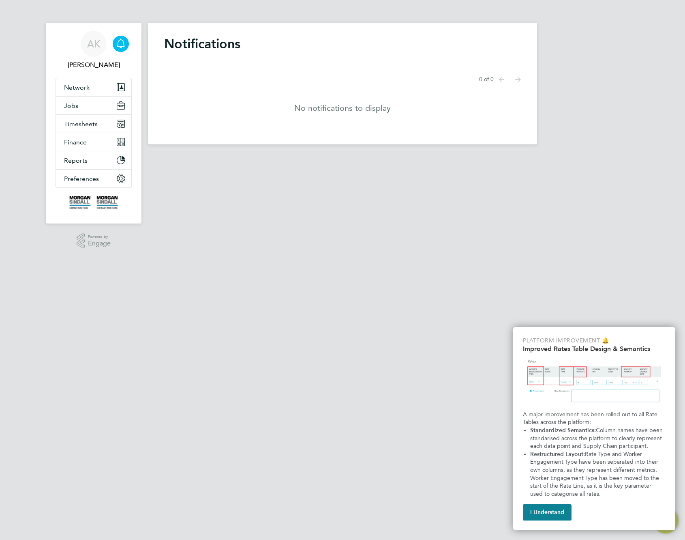
click at [433, 34] on div "Notifications Showing items 0 of 0 items Previous page Next page No notificatio…" at bounding box center [342, 84] width 389 height 122
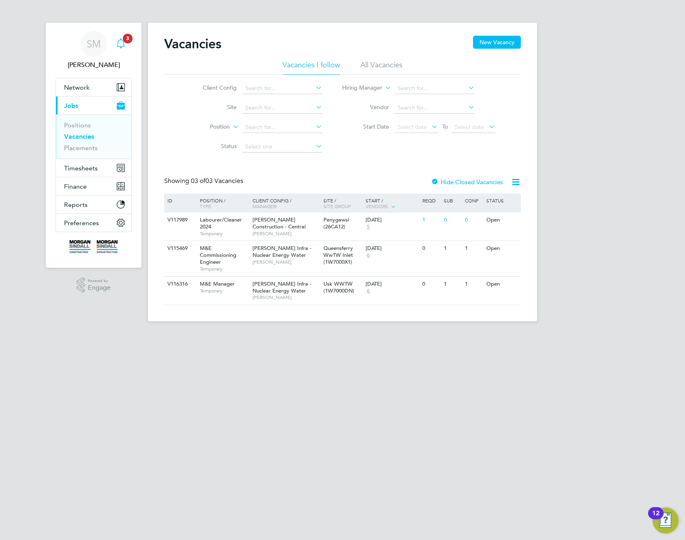
click at [124, 41] on span "3" at bounding box center [128, 39] width 10 height 10
